Goal: Transaction & Acquisition: Obtain resource

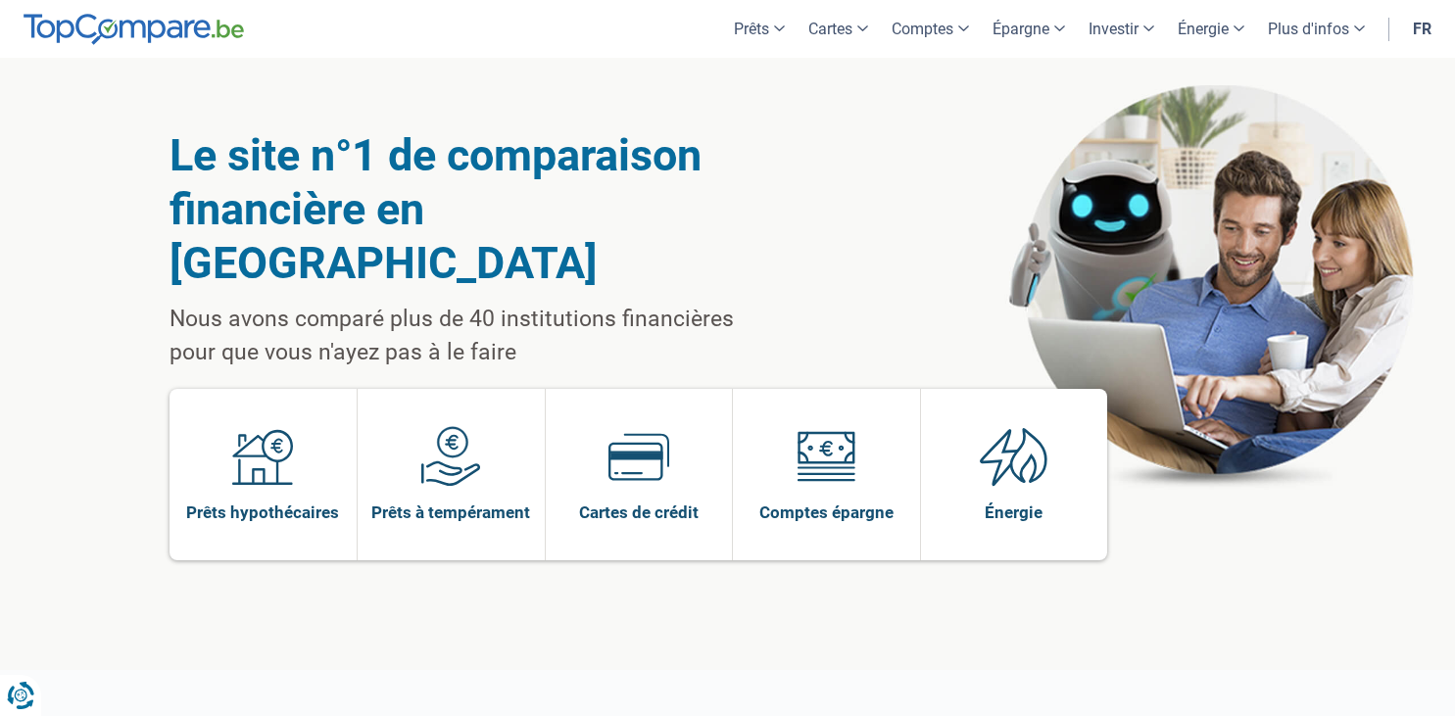
click at [445, 441] on span at bounding box center [450, 463] width 61 height 75
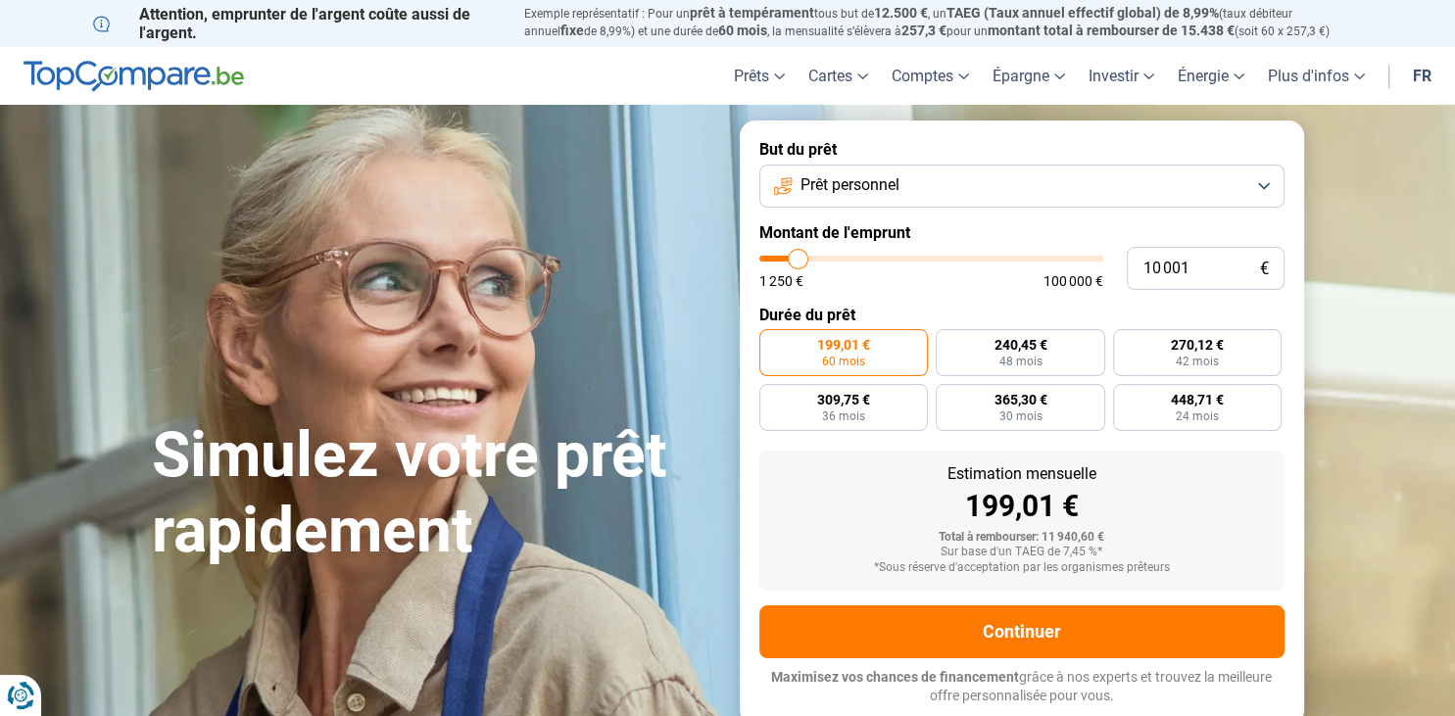
click at [917, 193] on button "Prêt personnel" at bounding box center [1021, 186] width 525 height 43
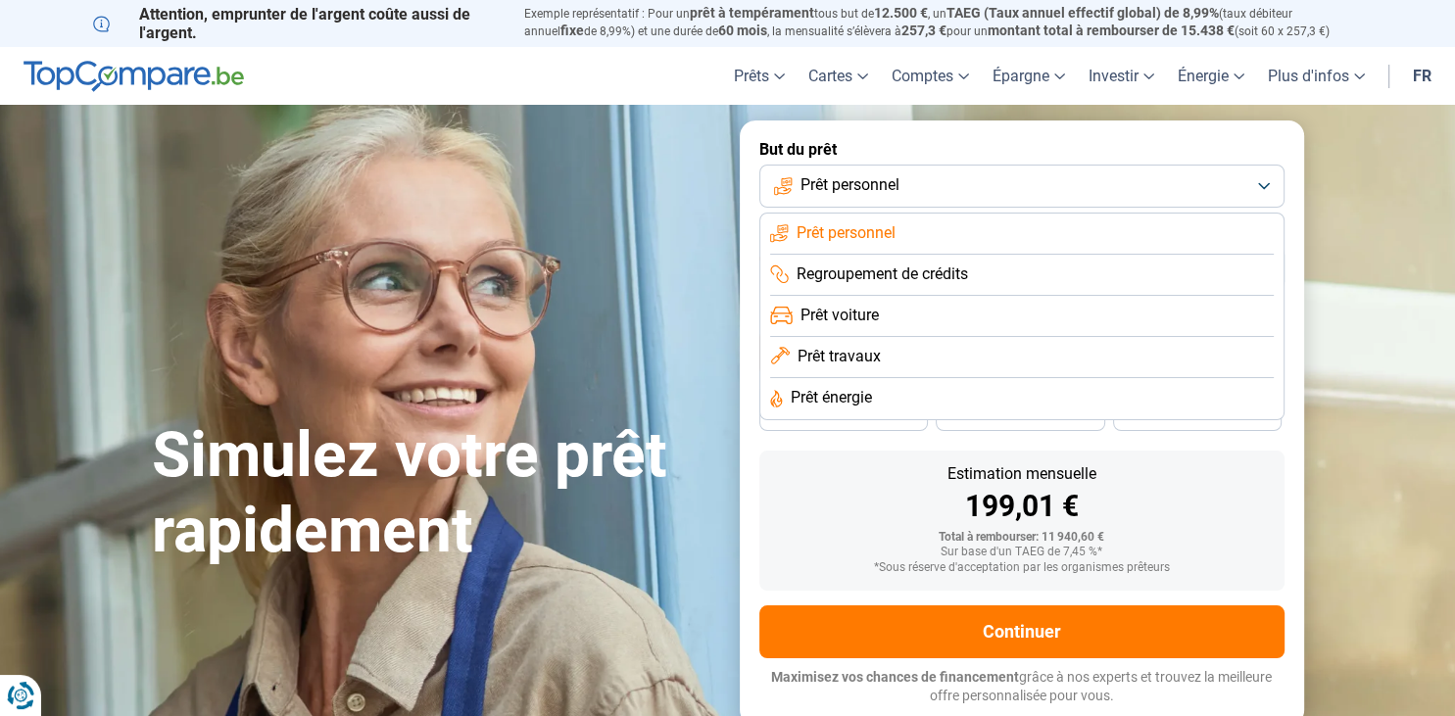
click at [890, 320] on li "Prêt voiture" at bounding box center [1022, 316] width 504 height 41
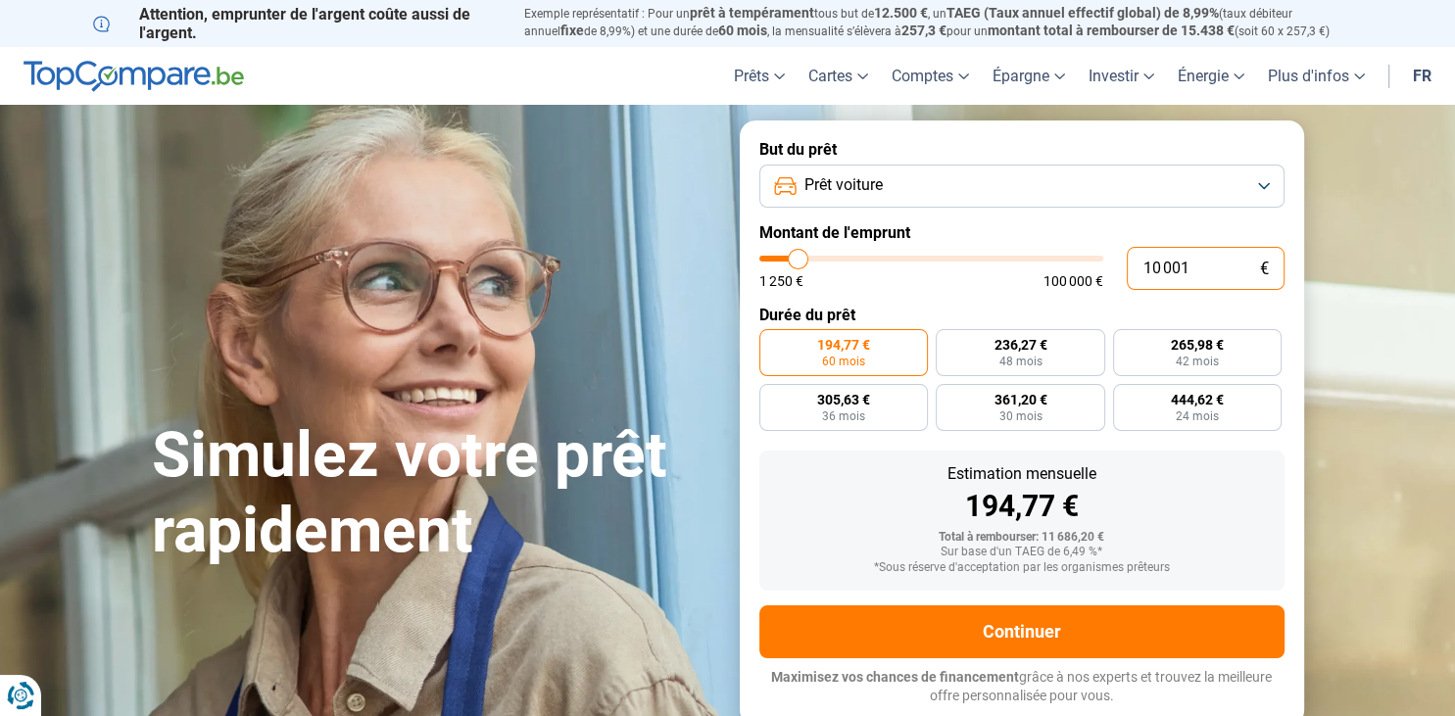
drag, startPoint x: 1192, startPoint y: 278, endPoint x: 1139, endPoint y: 289, distance: 54.0
click at [1139, 289] on input "10 001" at bounding box center [1206, 268] width 158 height 43
type input "2"
type input "1250"
type input "28"
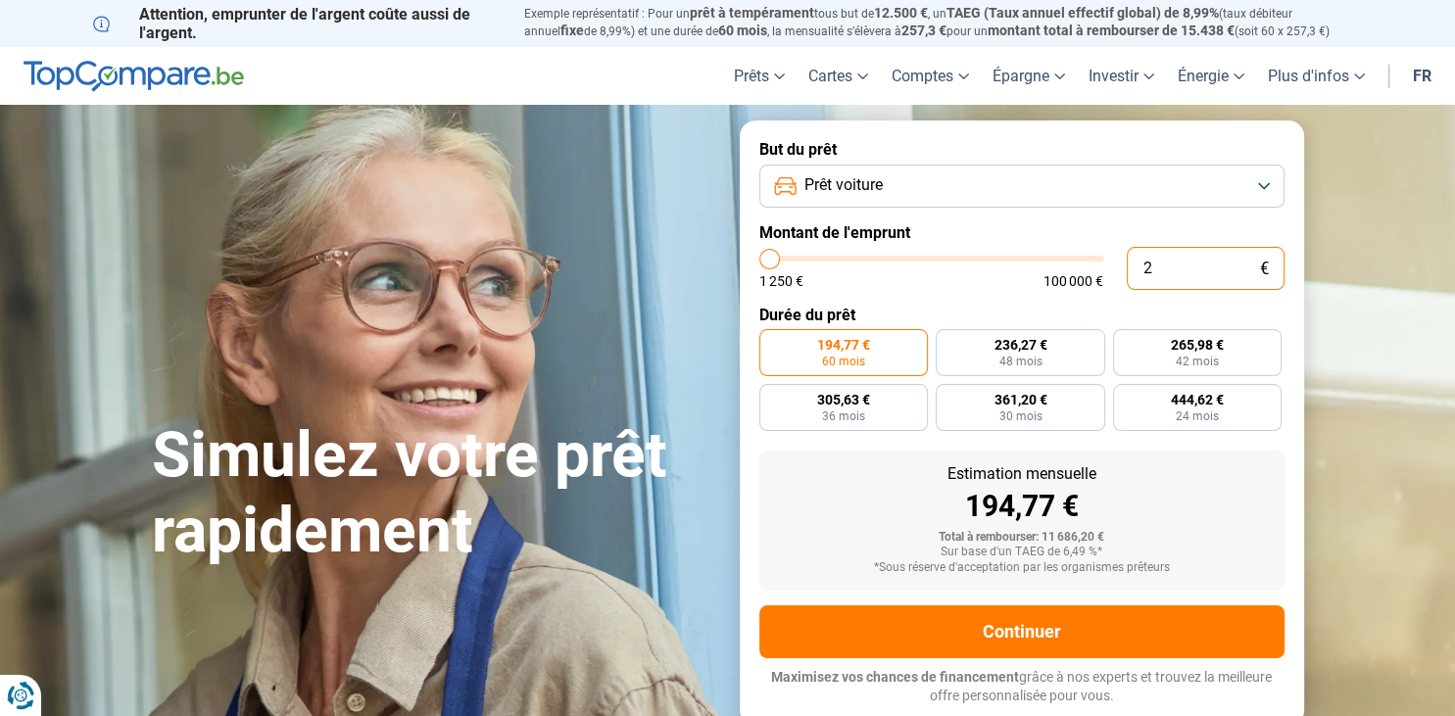
type input "1250"
type input "285"
type input "1250"
type input "2 851"
type input "2750"
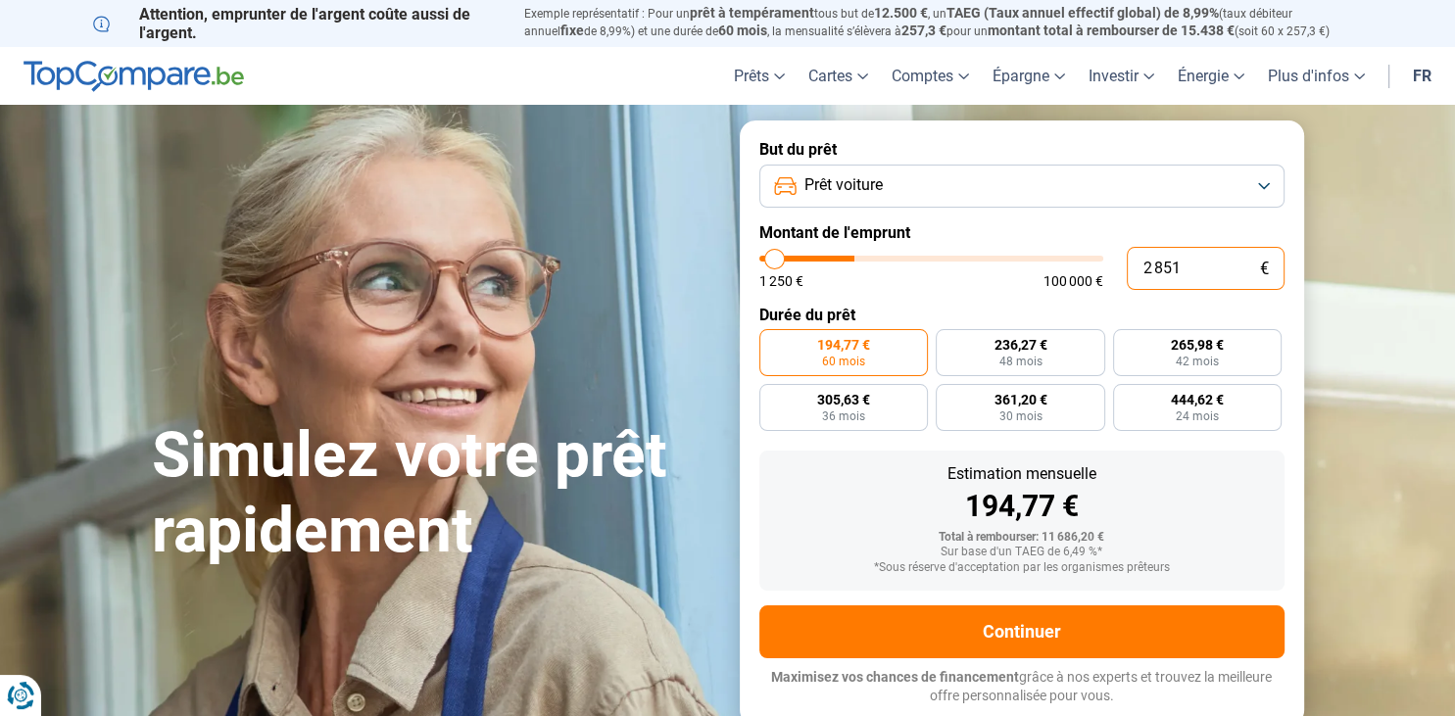
type input "28 513"
type input "28500"
radio input "false"
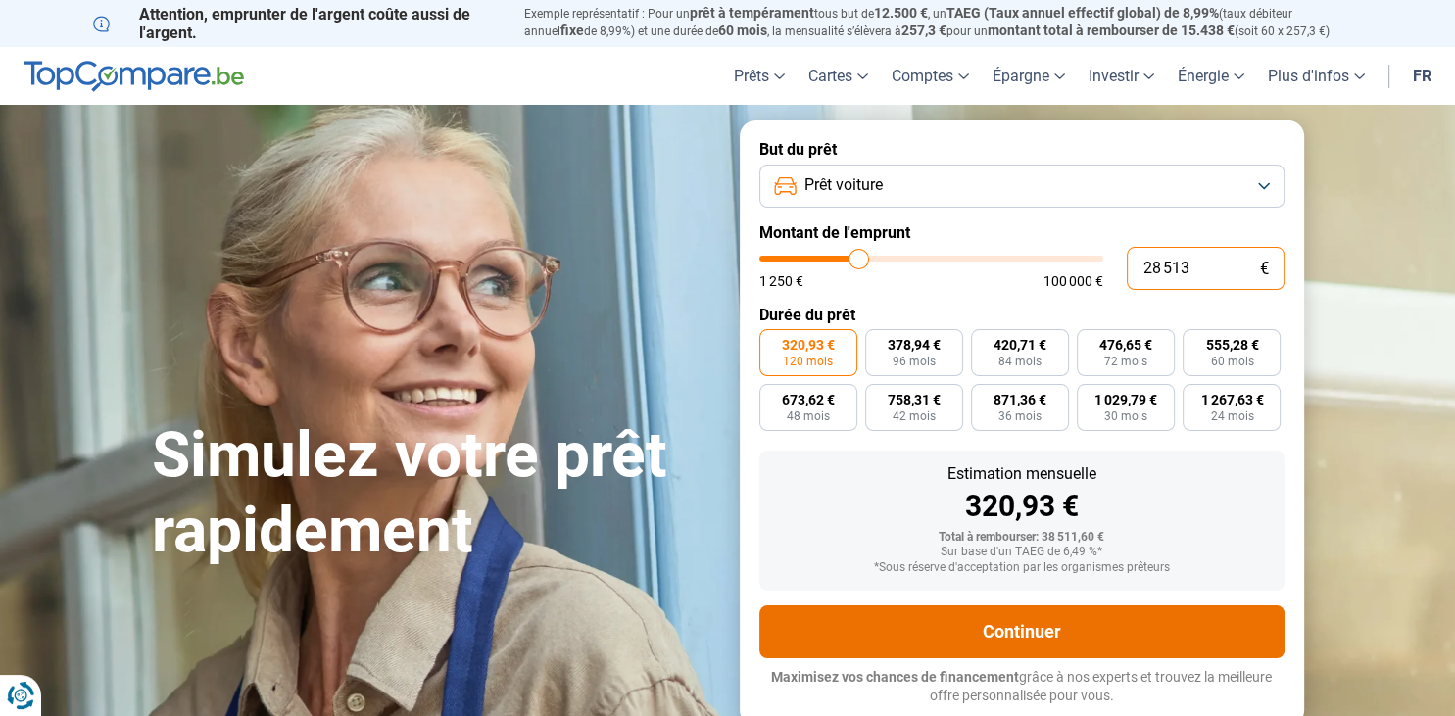
type input "28 513"
click at [1025, 629] on button "Continuer" at bounding box center [1021, 632] width 525 height 53
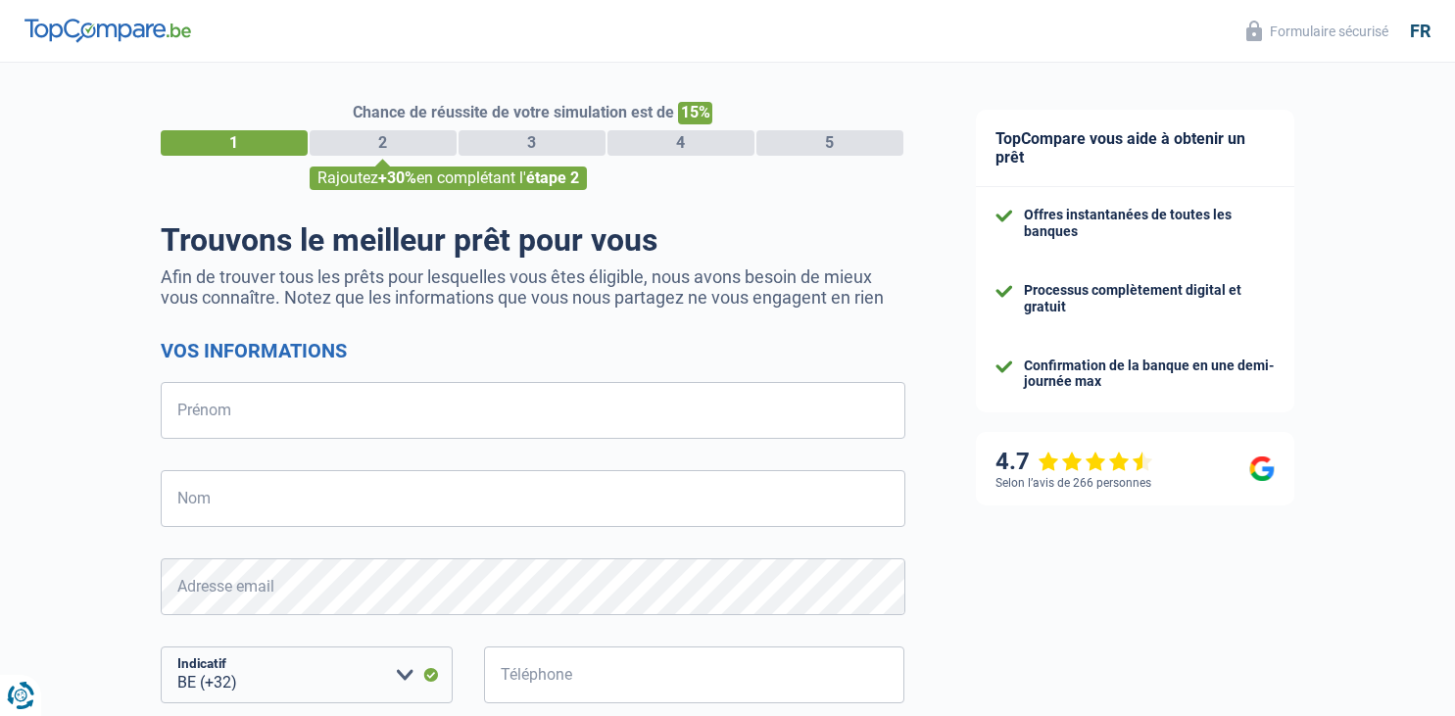
select select "32"
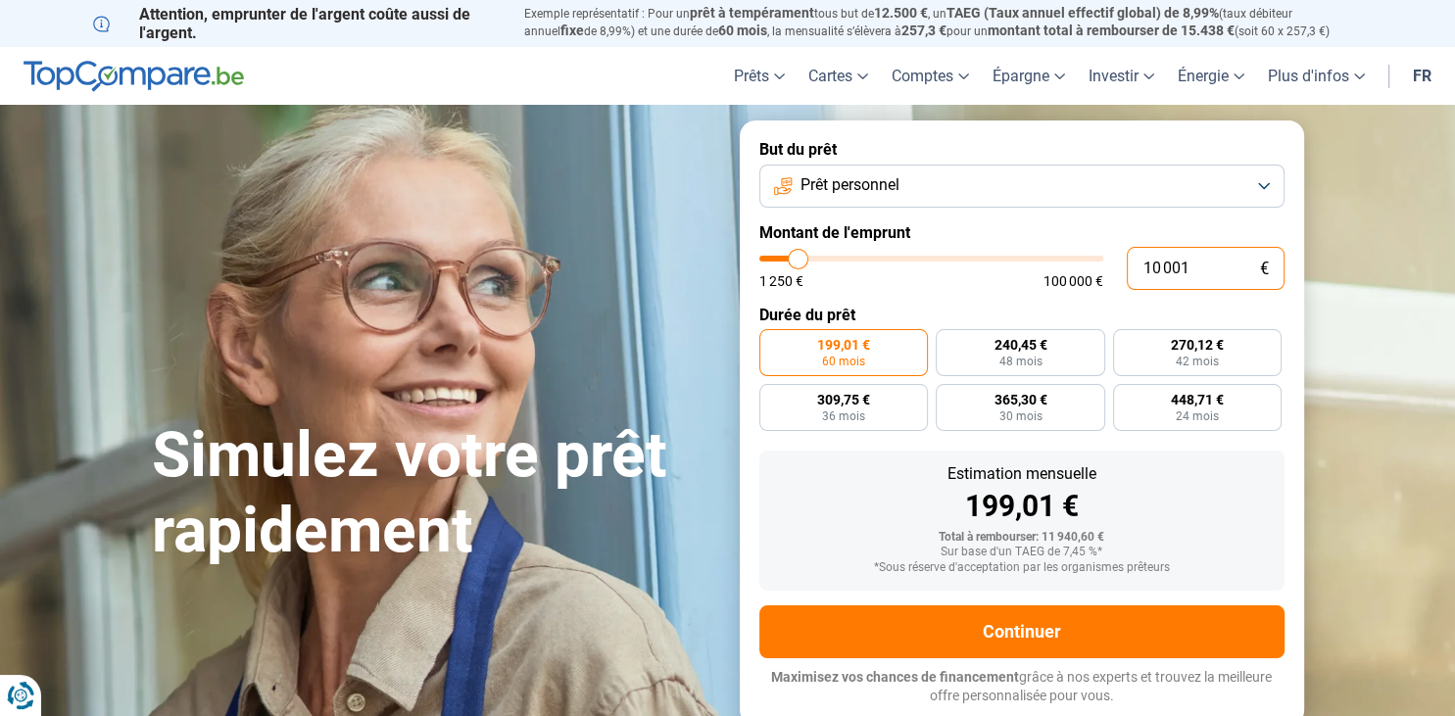
drag, startPoint x: 1189, startPoint y: 270, endPoint x: 1138, endPoint y: 313, distance: 66.1
click at [1136, 290] on input "10 001" at bounding box center [1206, 268] width 158 height 43
type input "2"
type input "1250"
type input "28"
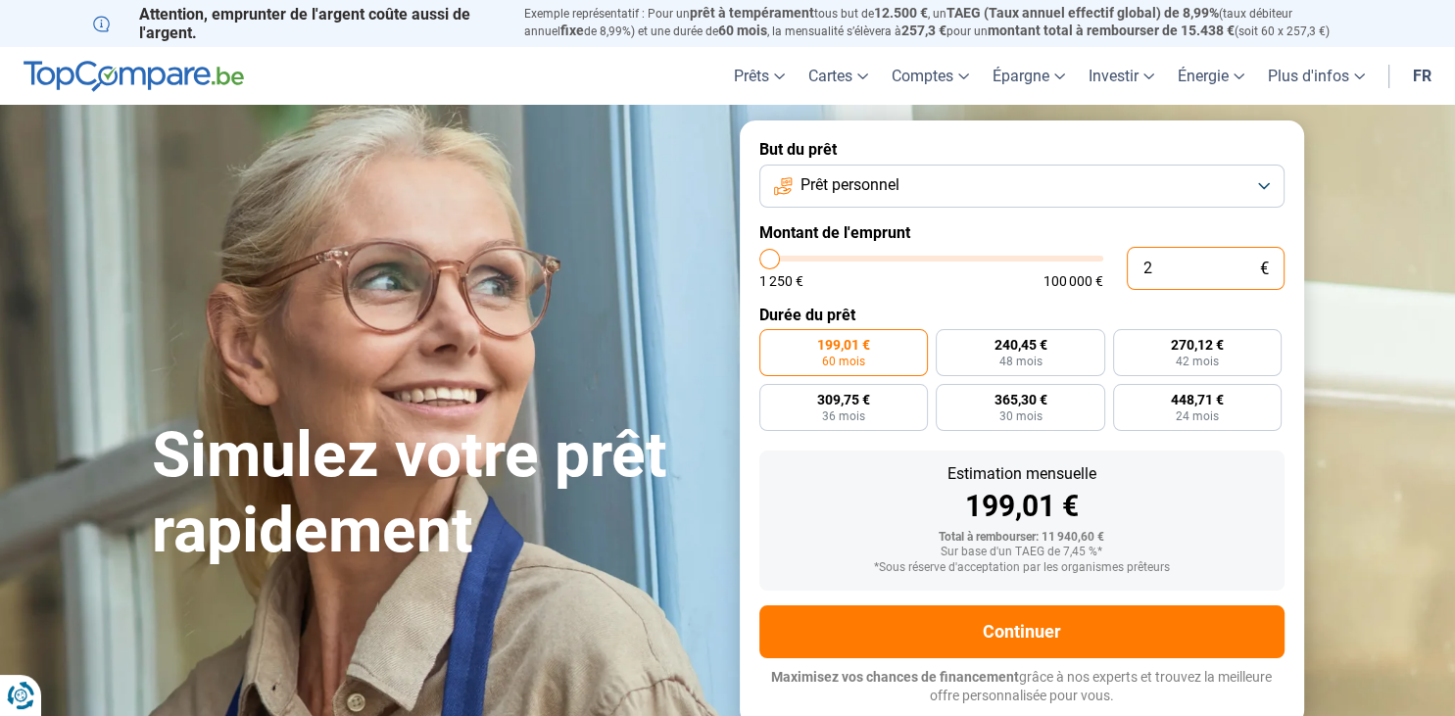
type input "1250"
type input "285"
type input "1250"
type input "2 851"
type input "2750"
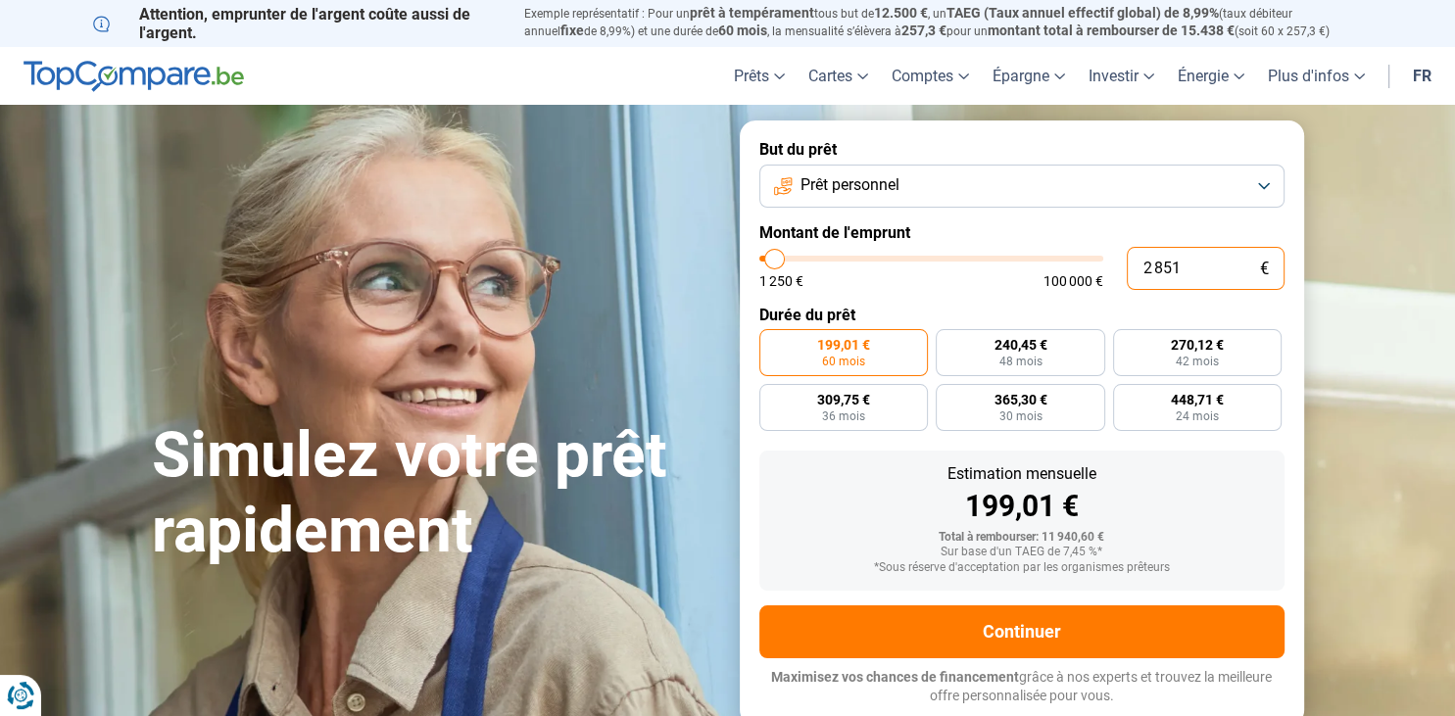
type input "28 513"
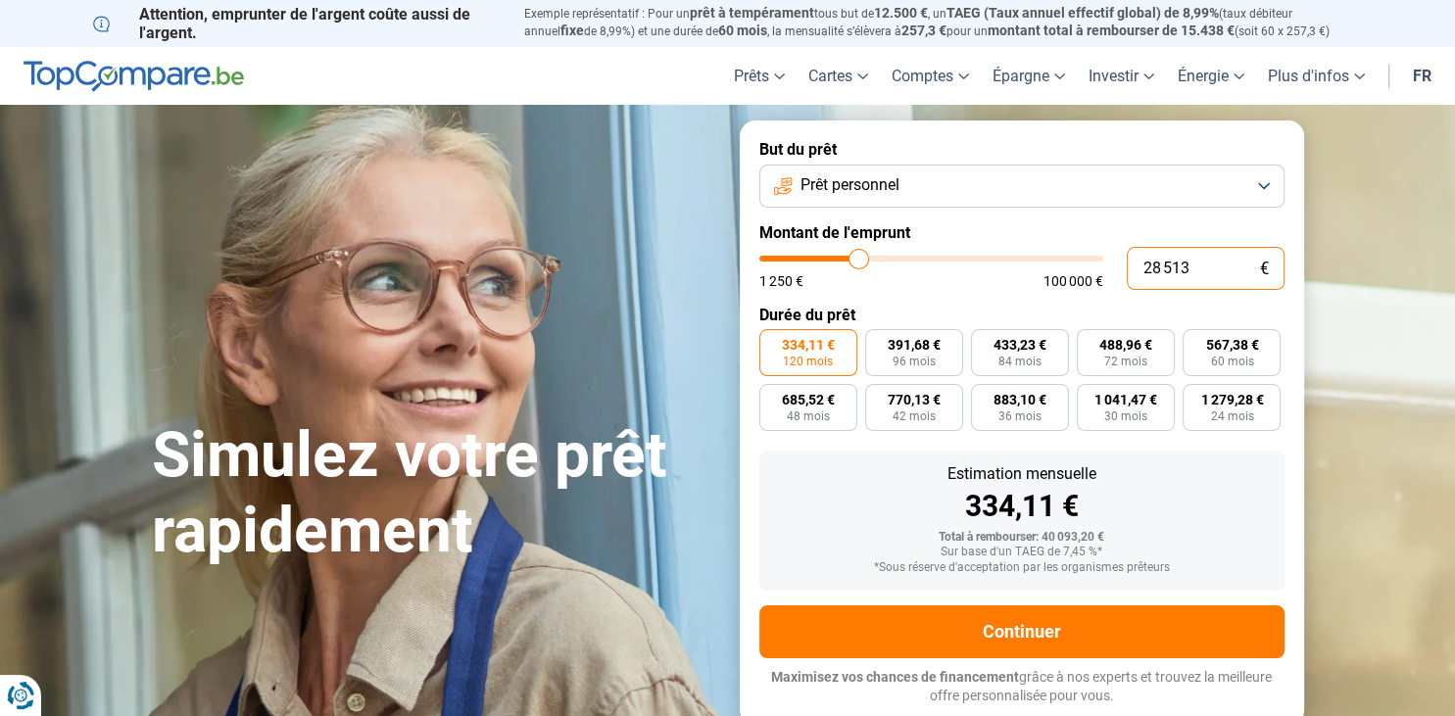
type input "28500"
type input "28 513"
